Goal: Task Accomplishment & Management: Use online tool/utility

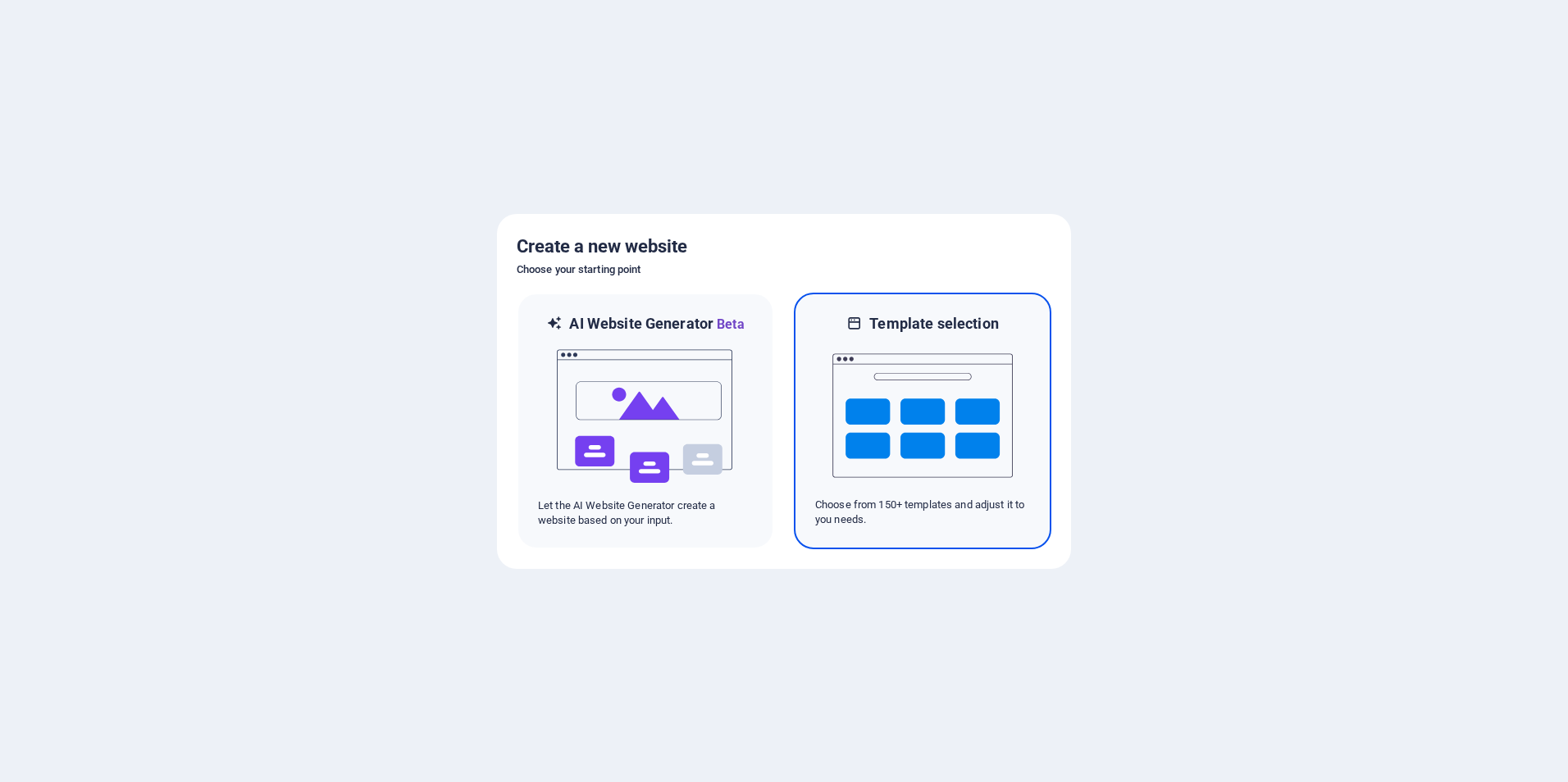
click at [895, 418] on img at bounding box center [922, 416] width 180 height 164
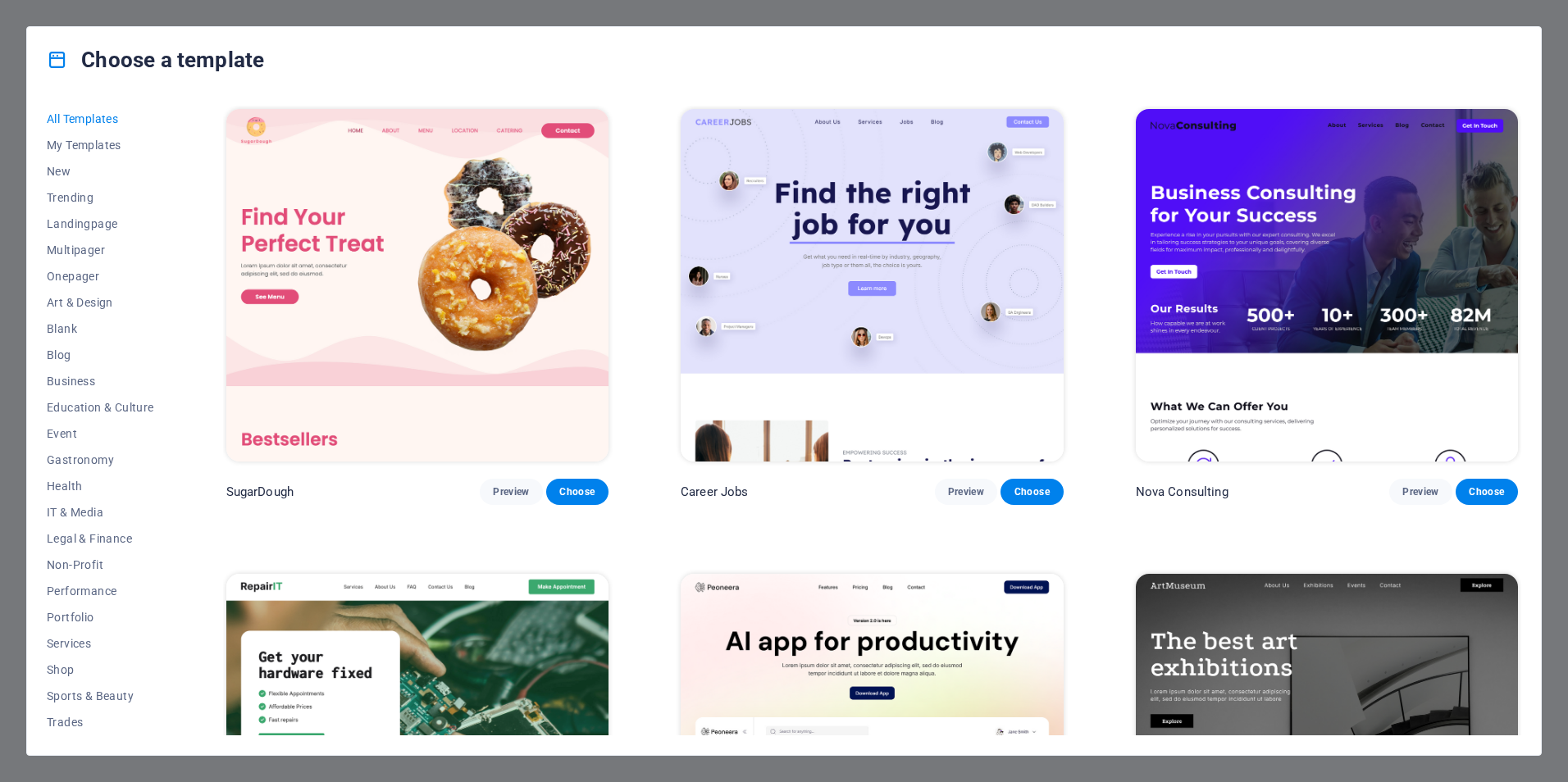
click at [1288, 274] on img at bounding box center [1326, 285] width 382 height 353
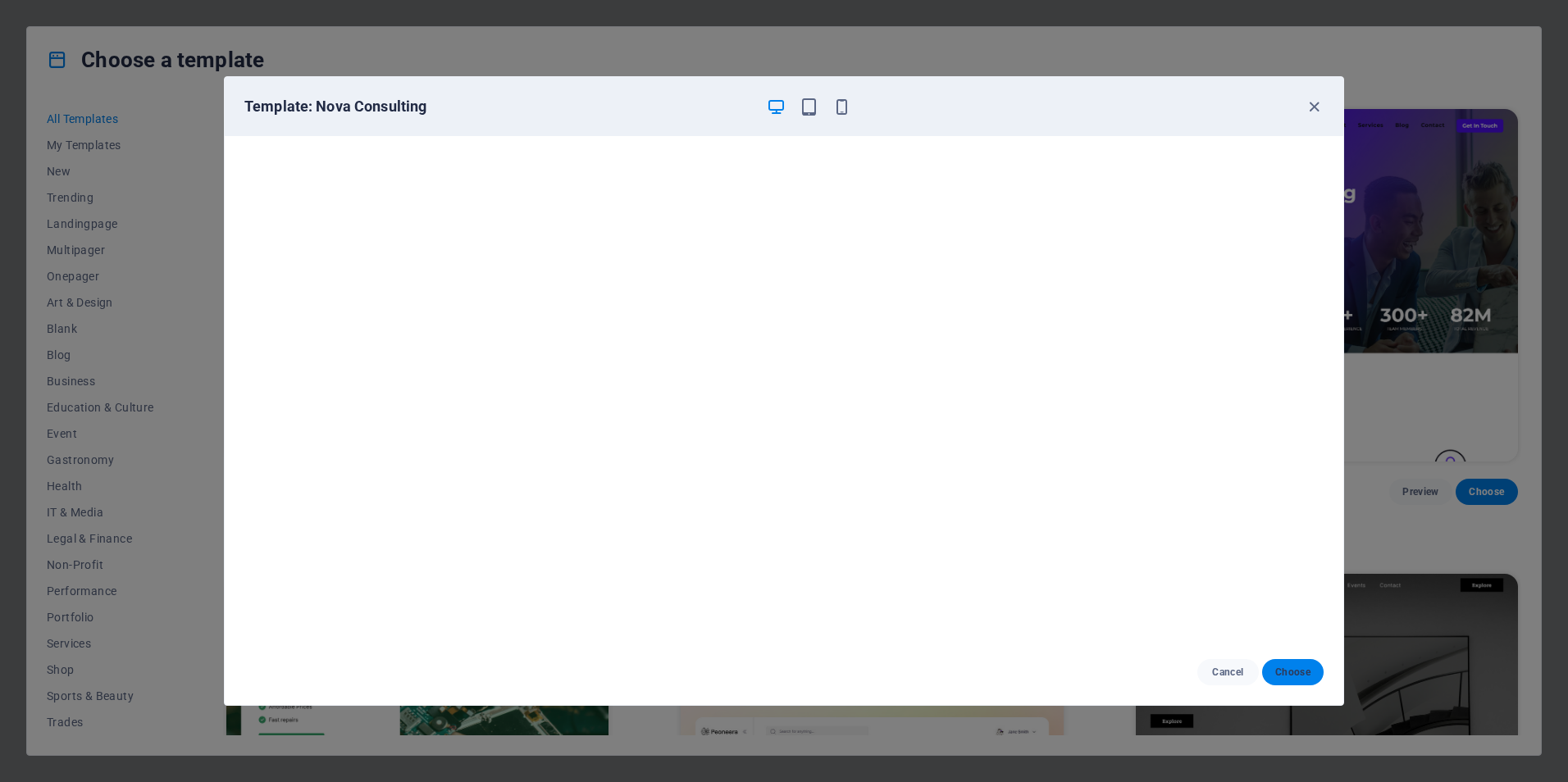
click at [1293, 673] on span "Choose" at bounding box center [1292, 672] width 35 height 13
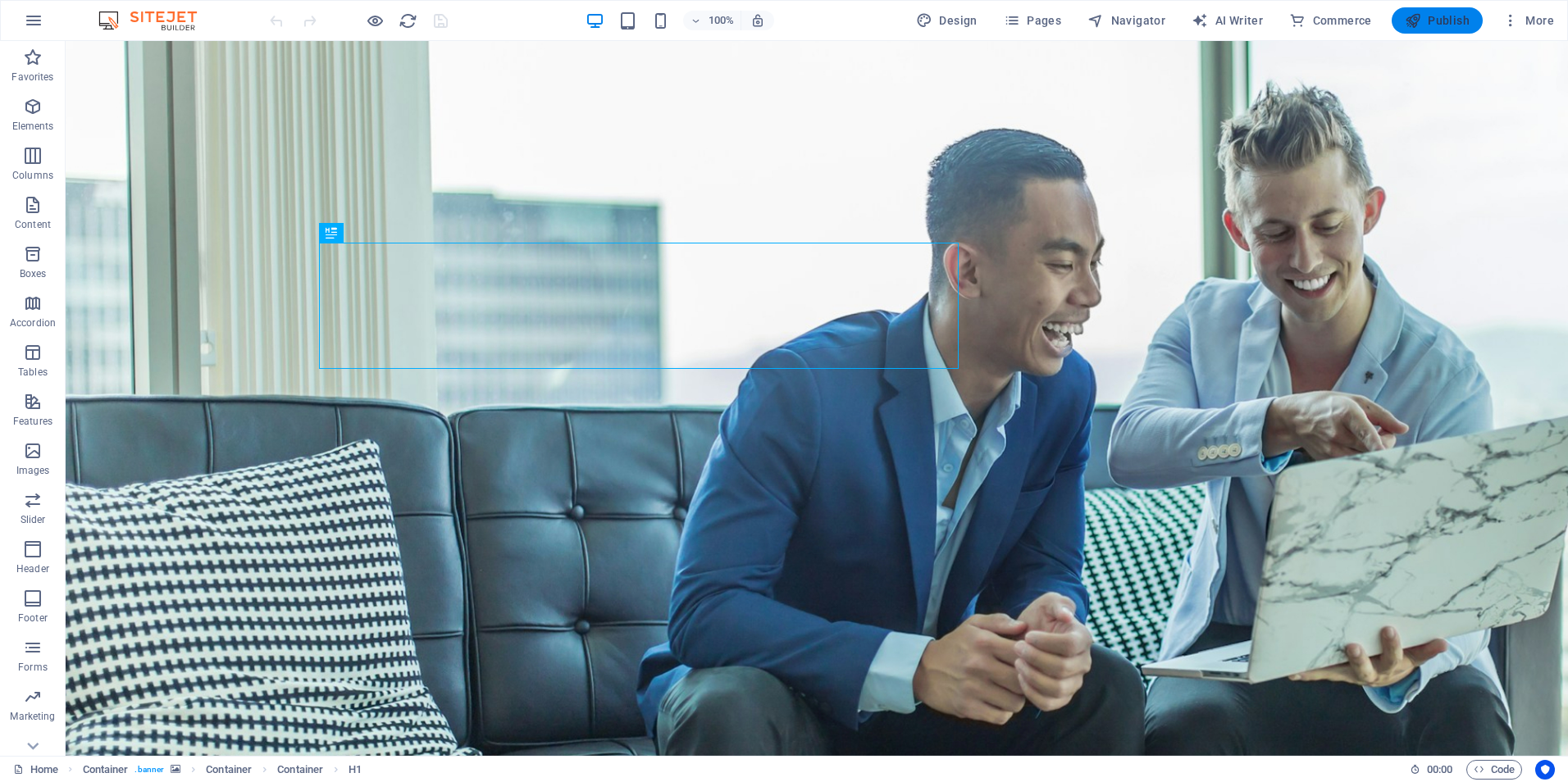
click at [1450, 27] on span "Publish" at bounding box center [1437, 20] width 65 height 17
